Goal: Find specific page/section: Find specific page/section

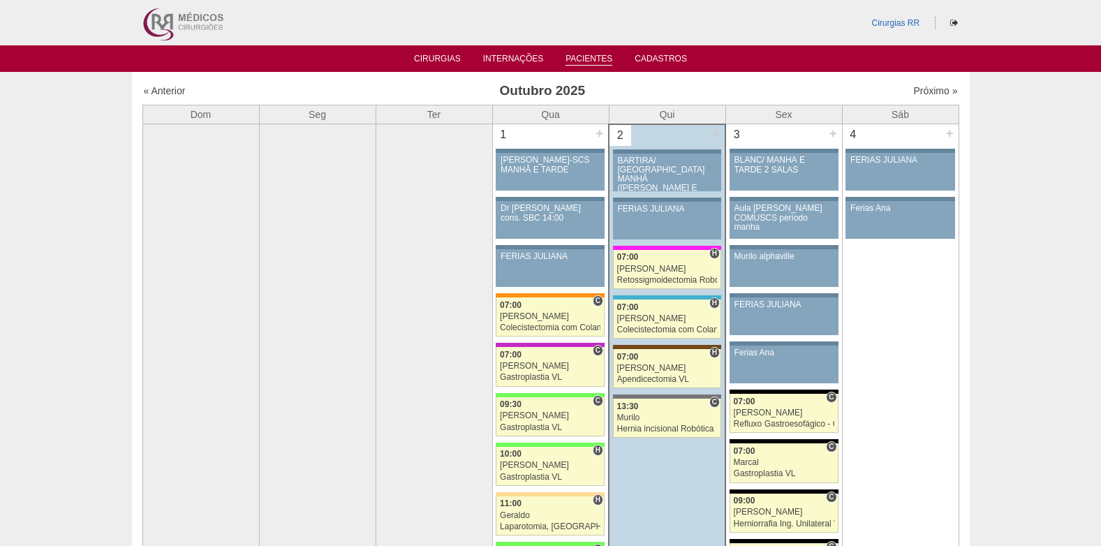
click at [591, 52] on ul "Cirurgias Internações Pacientes Cadastros" at bounding box center [550, 58] width 1101 height 27
click at [591, 57] on link "Pacientes" at bounding box center [588, 60] width 47 height 12
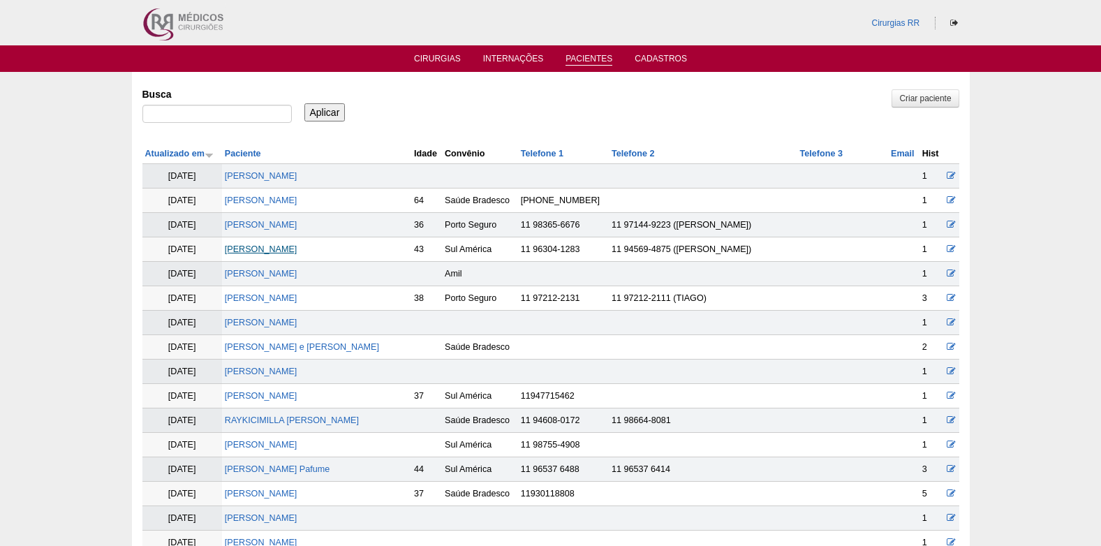
click at [262, 246] on link "VIVIAN DA SILVA COSTA" at bounding box center [261, 249] width 73 height 10
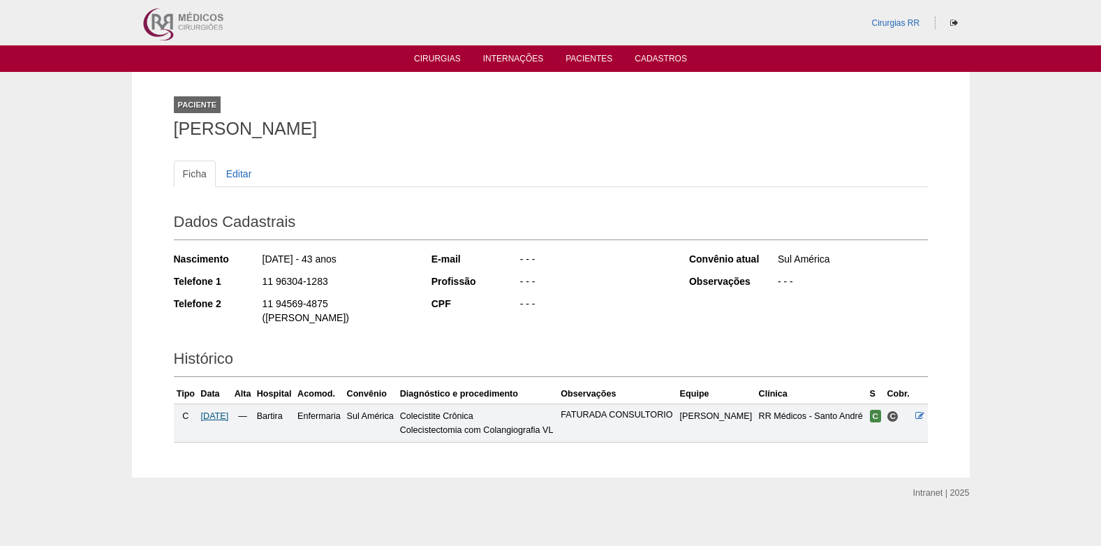
click at [225, 411] on span "27/10/2025" at bounding box center [215, 416] width 28 height 10
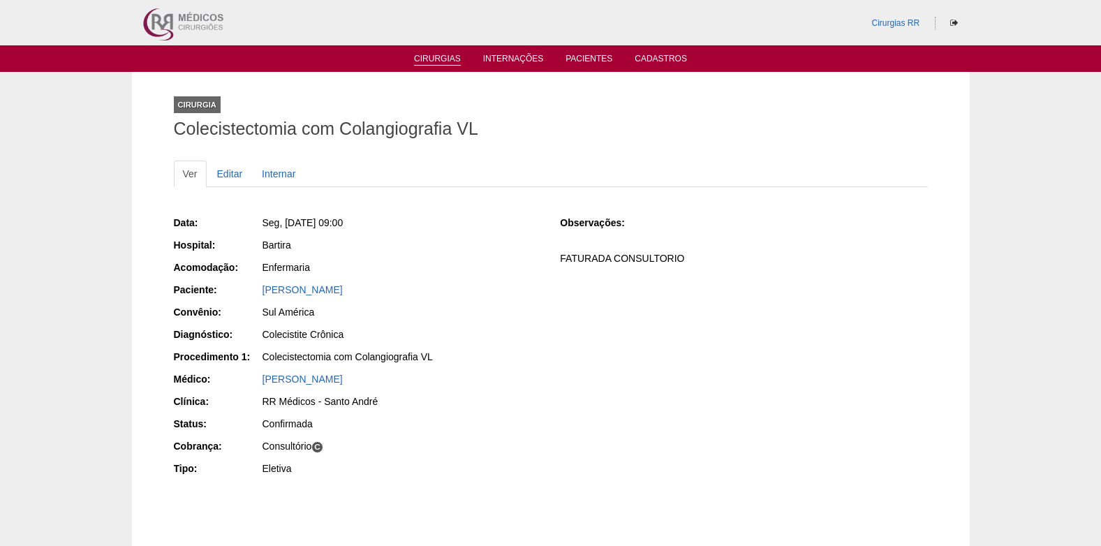
click at [443, 59] on link "Cirurgias" at bounding box center [437, 60] width 47 height 12
